Goal: Information Seeking & Learning: Learn about a topic

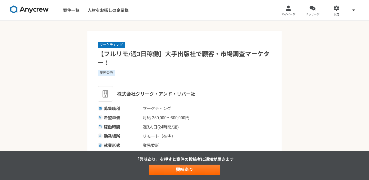
click at [33, 10] on img at bounding box center [29, 9] width 38 height 8
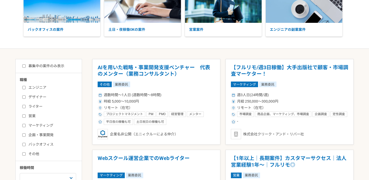
scroll to position [62, 0]
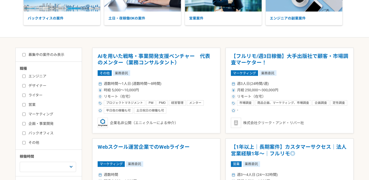
click at [50, 115] on label "マーケティング" at bounding box center [51, 113] width 59 height 5
click at [26, 115] on input "マーケティング" at bounding box center [23, 113] width 3 height 3
checkbox input "true"
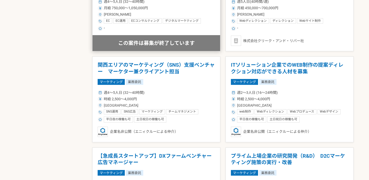
scroll to position [418, 0]
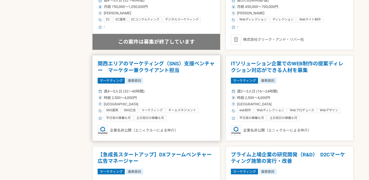
click at [131, 98] on span "時給 2,500〜4,000円" at bounding box center [120, 97] width 33 height 5
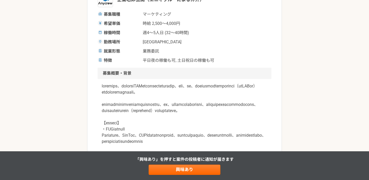
scroll to position [98, 0]
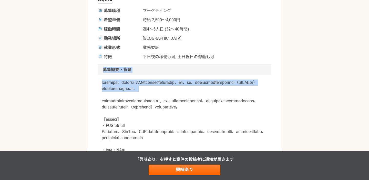
drag, startPoint x: 127, startPoint y: 98, endPoint x: 131, endPoint y: 57, distance: 41.4
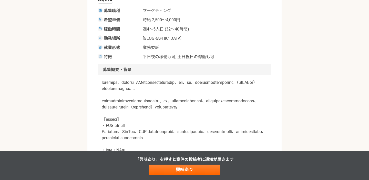
click at [128, 43] on div "募集職種 マーケティング 希望単価 時給 2,500〜4,000円 稼働時間 週4〜5人日 (32〜40時間) 勤務場所 [GEOGRAPHIC_DATA] …" at bounding box center [185, 34] width 174 height 52
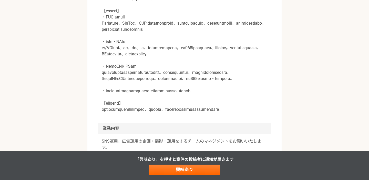
scroll to position [209, 0]
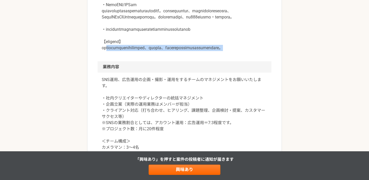
drag, startPoint x: 110, startPoint y: 103, endPoint x: 110, endPoint y: 81, distance: 22.3
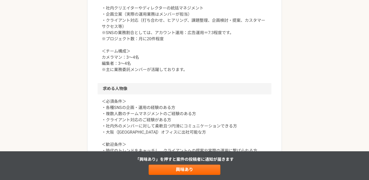
scroll to position [377, 0]
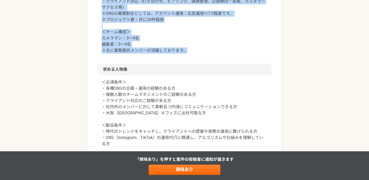
drag, startPoint x: 111, startPoint y: 103, endPoint x: 111, endPoint y: 39, distance: 63.7
click at [111, 39] on div "SNS運用、広告運用の企画・撮影・運用をするチームのマネジメントをお願いいたします。 ・社内クリエイターやディレクターの統括マネジメント ・企画立案（実際の運…" at bounding box center [185, 13] width 174 height 100
click at [111, 39] on p "SNS運用、広告運用の企画・撮影・運用をするチームのマネジメントをお願いいたします。 ・社内クリエイターやディレクターの統括マネジメント ・企画立案（実際の運…" at bounding box center [184, 10] width 165 height 86
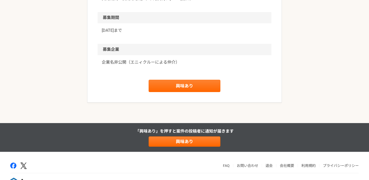
scroll to position [678, 0]
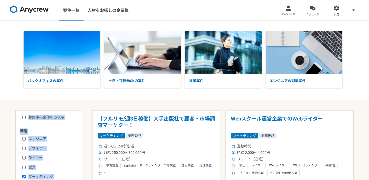
drag, startPoint x: 90, startPoint y: 114, endPoint x: 69, endPoint y: 30, distance: 85.9
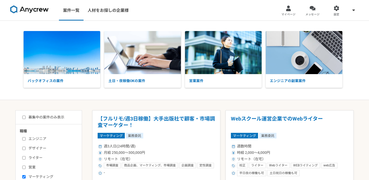
click at [68, 28] on div "バックオフィスの案件 土日・夜稼働OKの案件 営業案件 エンジニアの副業案件" at bounding box center [184, 60] width 369 height 79
